Goal: Task Accomplishment & Management: Use online tool/utility

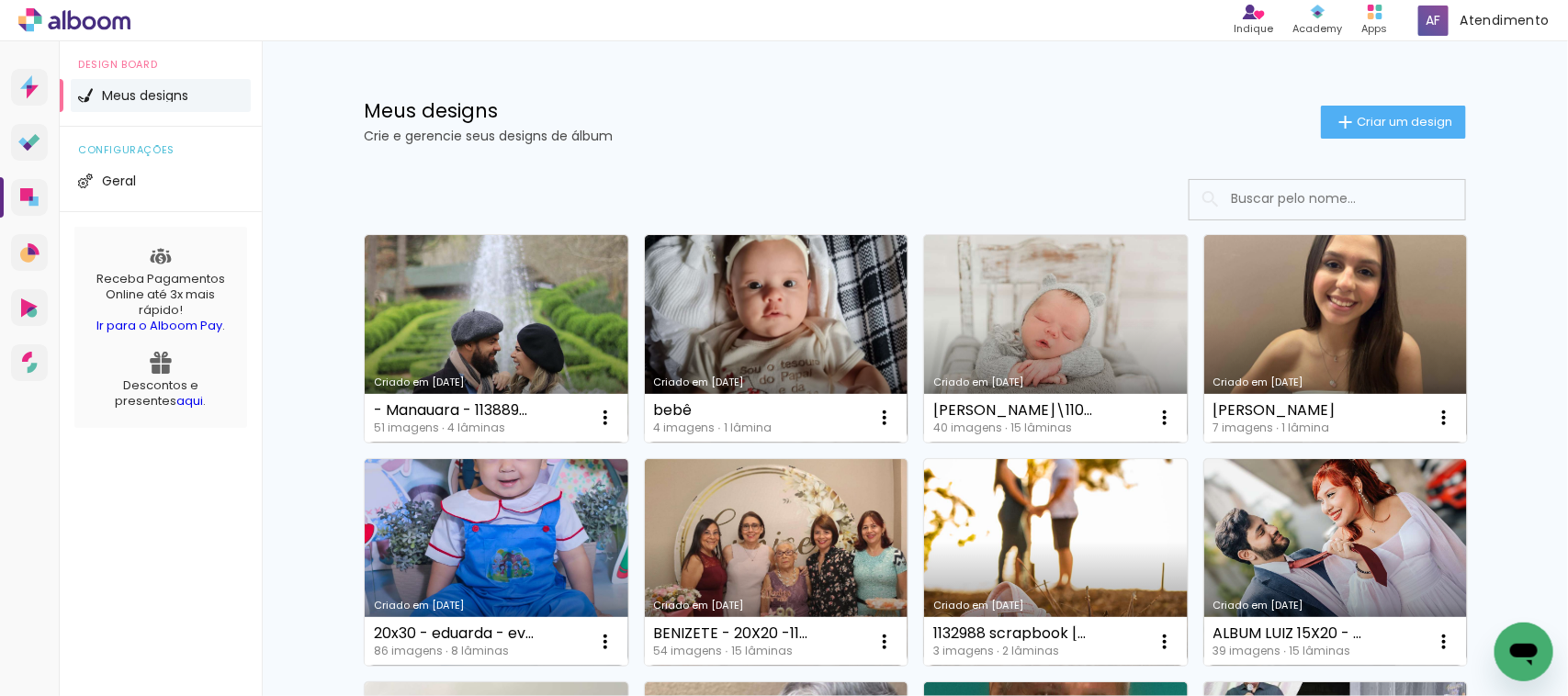
click at [764, 144] on div "Meus designs Crie e gerencie seus designs de álbum Criar um design" at bounding box center [914, 100] width 1194 height 119
drag, startPoint x: 764, startPoint y: 144, endPoint x: 598, endPoint y: 116, distance: 168.3
click at [598, 116] on h1 "Meus designs" at bounding box center [842, 110] width 957 height 19
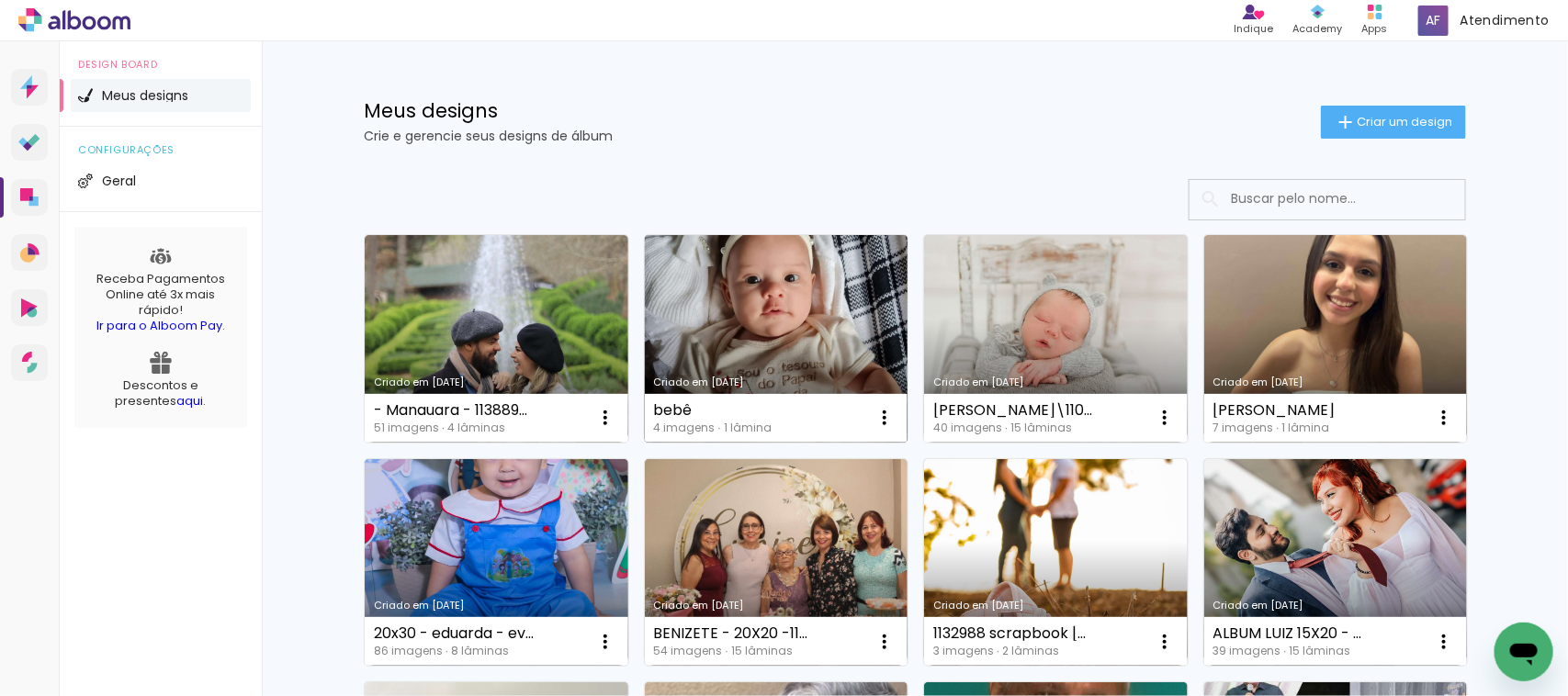
click at [817, 248] on link "Criado em [DATE]" at bounding box center [776, 338] width 264 height 207
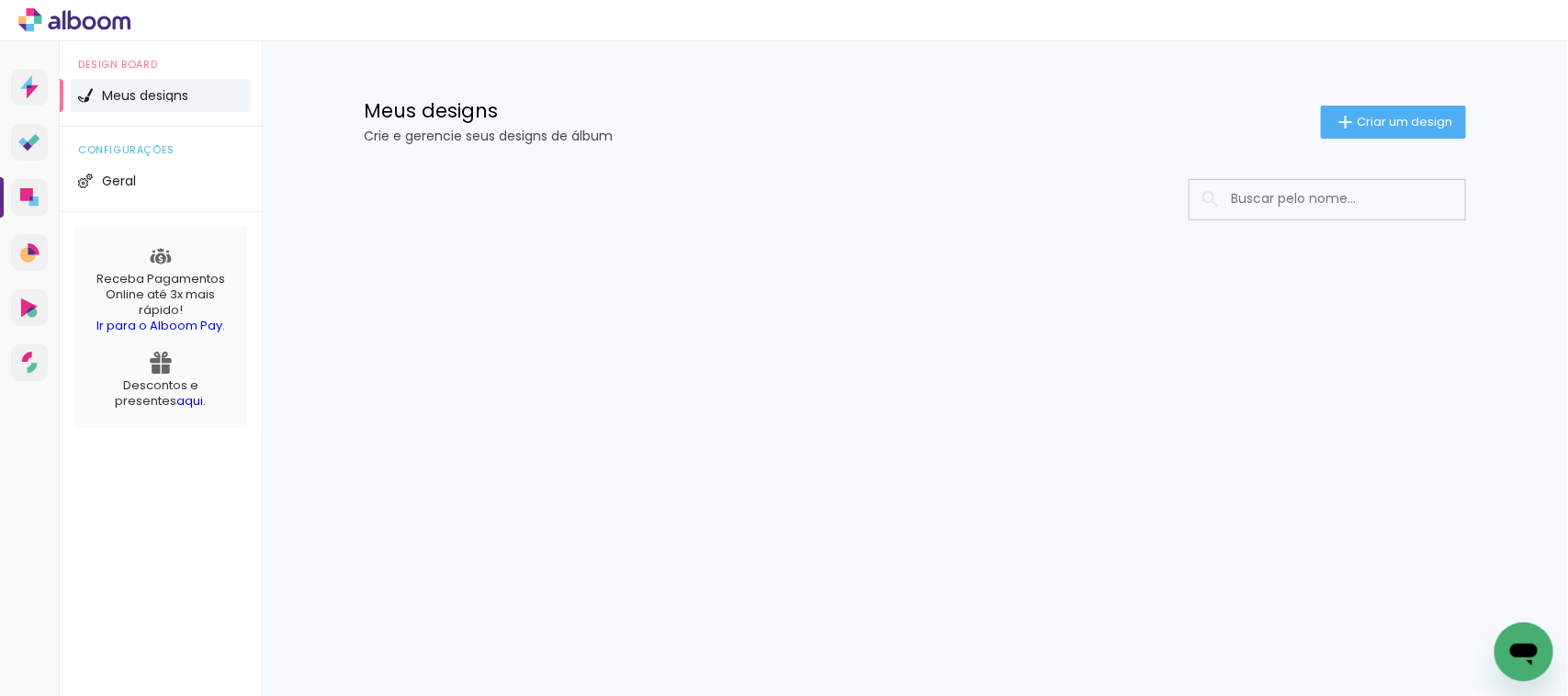
click at [0, 475] on div "Prosite Website + Landing pages Proof Sistema de seleção e venda de fotos Desig…" at bounding box center [29, 389] width 60 height 696
drag, startPoint x: 179, startPoint y: 520, endPoint x: 118, endPoint y: 528, distance: 61.5
click at [120, 528] on div "Design Board Meus designs configurações Geral Receba Pagamentos Online até 3x m…" at bounding box center [161, 389] width 202 height 696
click at [46, 526] on div "Prosite Website + Landing pages Proof Sistema de seleção e venda de fotos Desig…" at bounding box center [29, 389] width 60 height 696
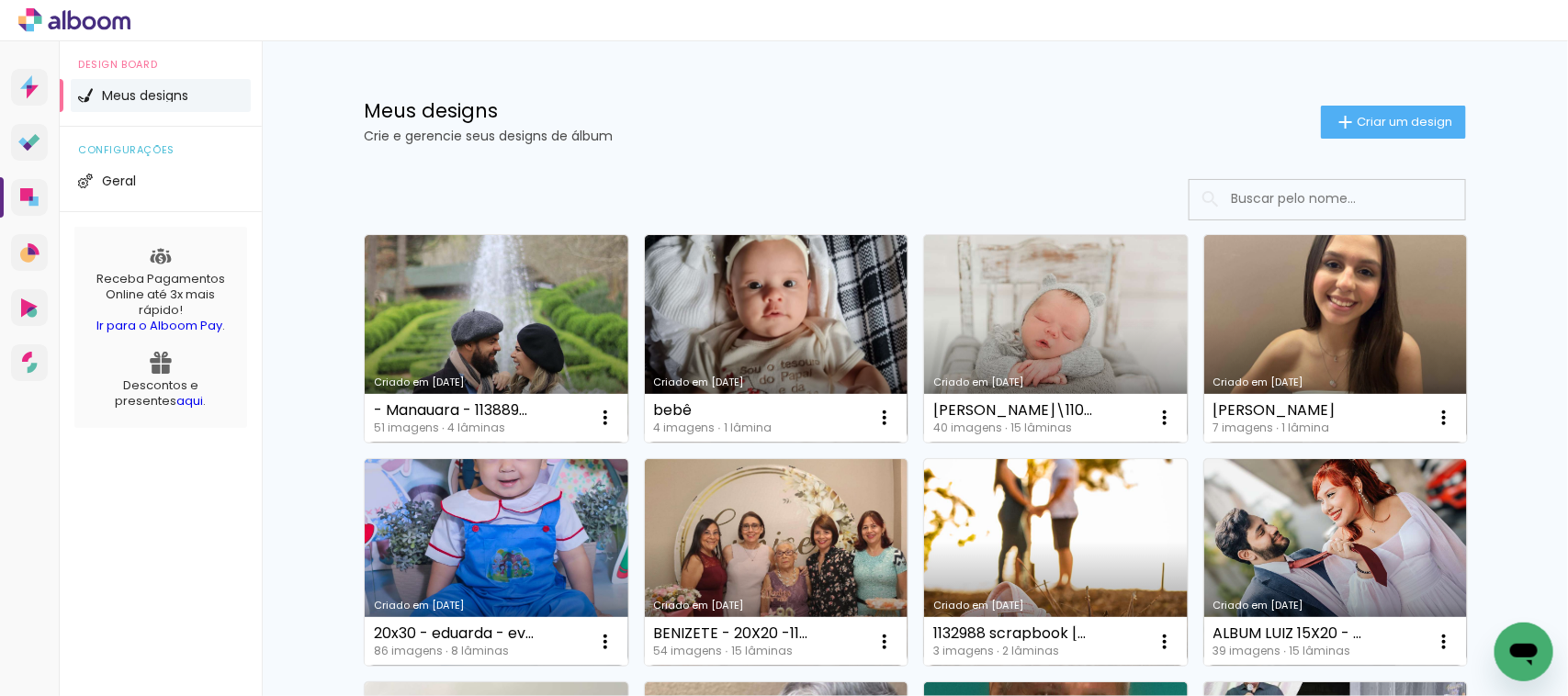
click at [992, 528] on link "Criado em [DATE]" at bounding box center [1055, 563] width 264 height 207
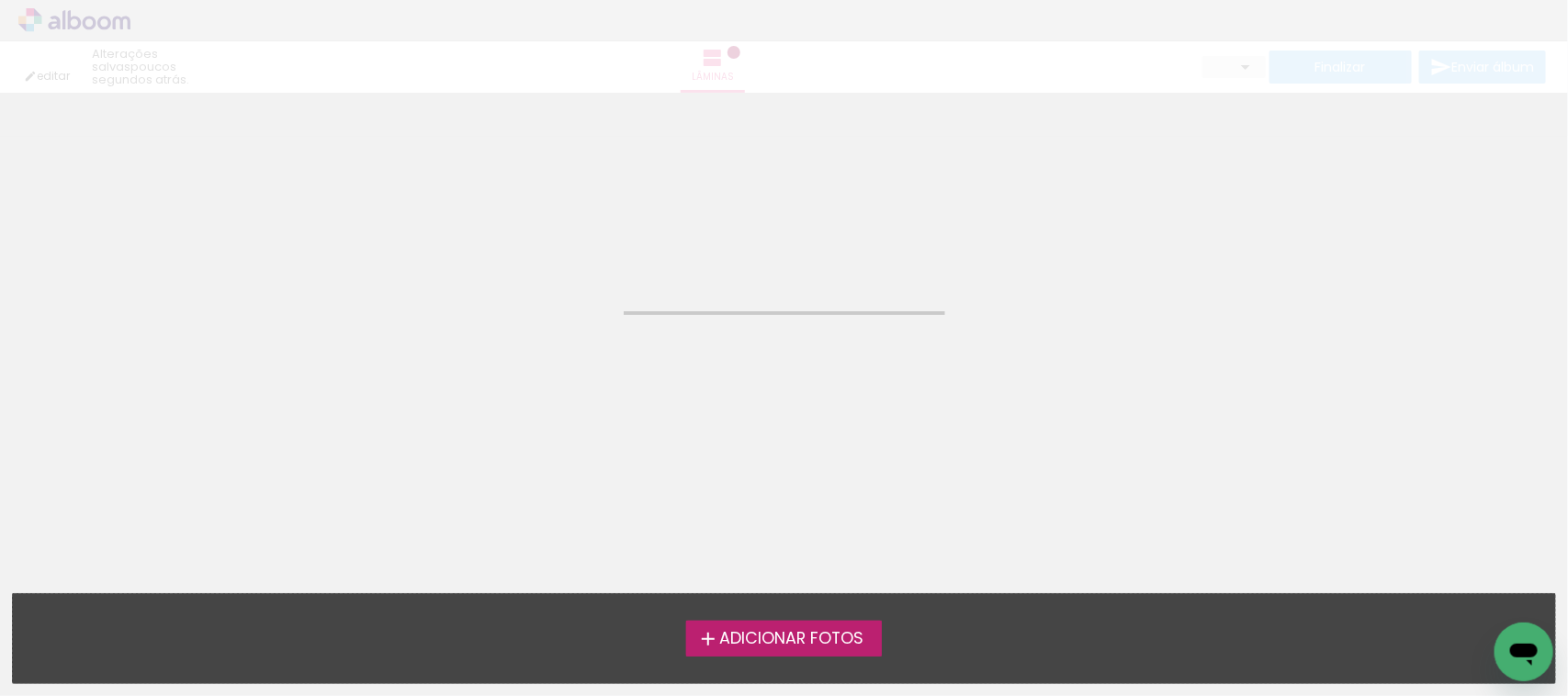
click at [802, 345] on neon-animated-pages "Confirmar Cancelar" at bounding box center [784, 394] width 1568 height 603
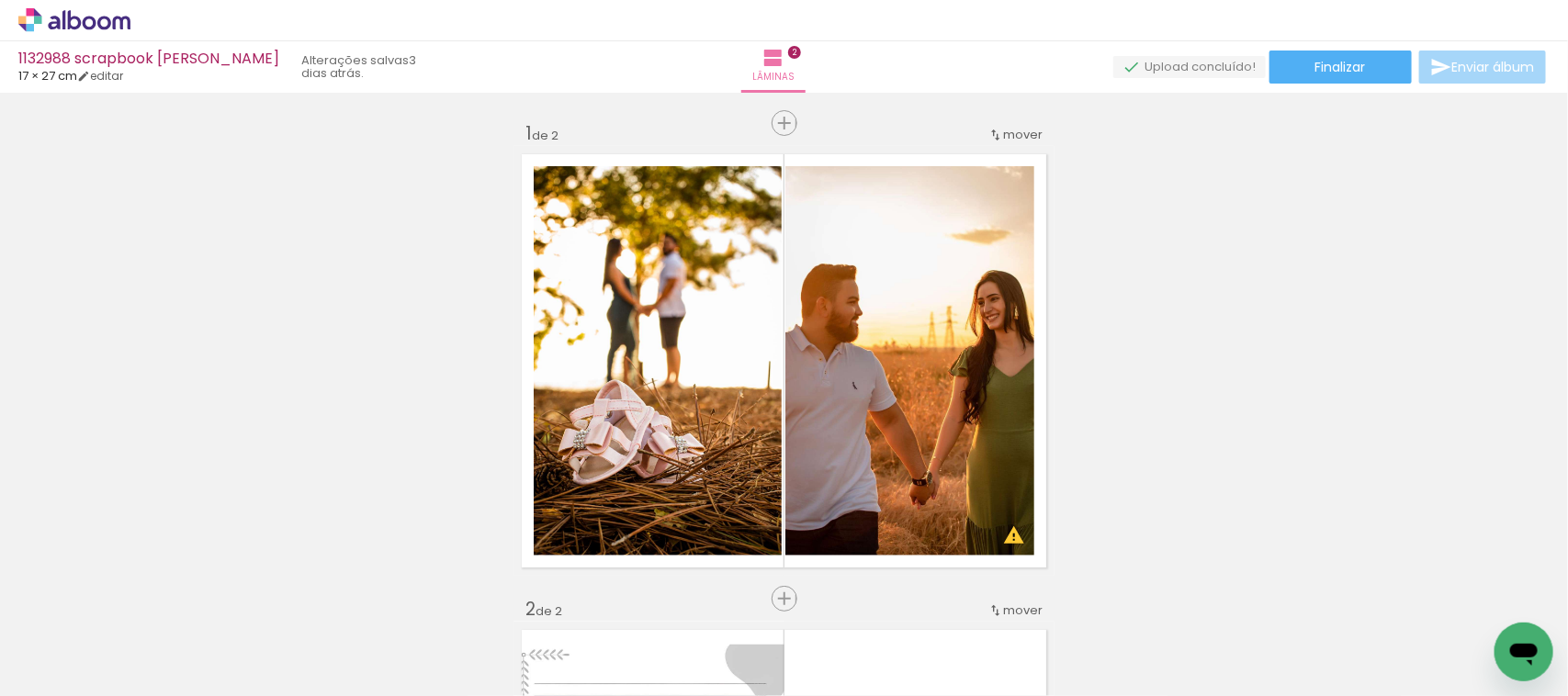
drag, startPoint x: 622, startPoint y: 71, endPoint x: 551, endPoint y: 71, distance: 71.0
